Goal: Task Accomplishment & Management: Manage account settings

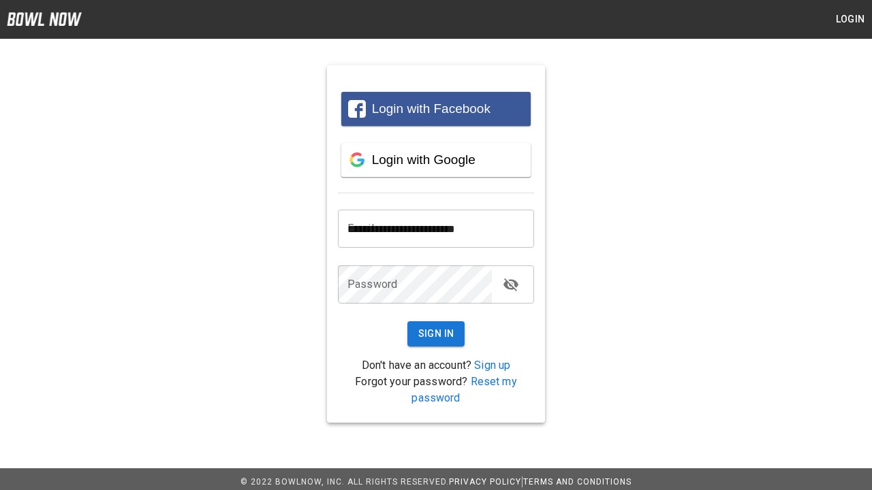
type input "**********"
click at [436, 334] on button "Sign In" at bounding box center [436, 333] width 58 height 25
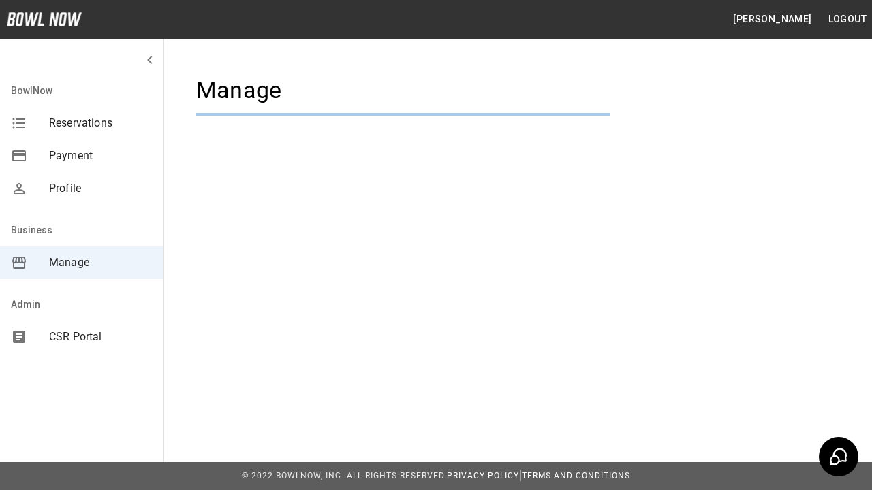
click at [82, 263] on span "Manage" at bounding box center [101, 263] width 104 height 16
